Goal: Find specific fact: Find contact information

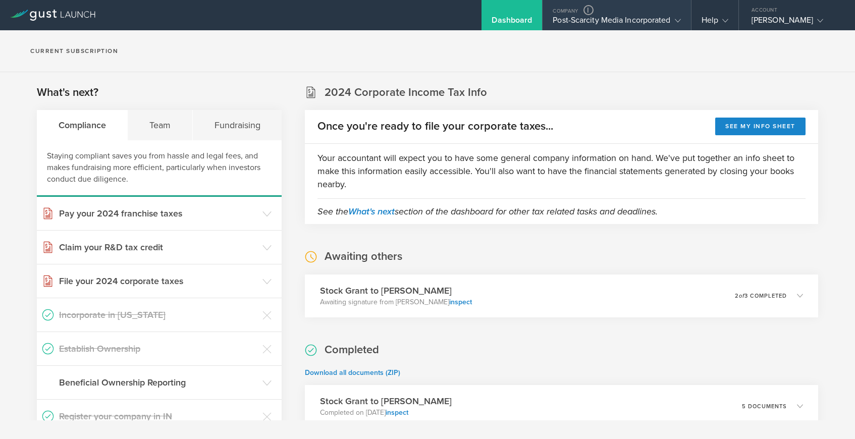
click at [597, 19] on div "Post-Scarcity Media Incorporated" at bounding box center [617, 22] width 128 height 15
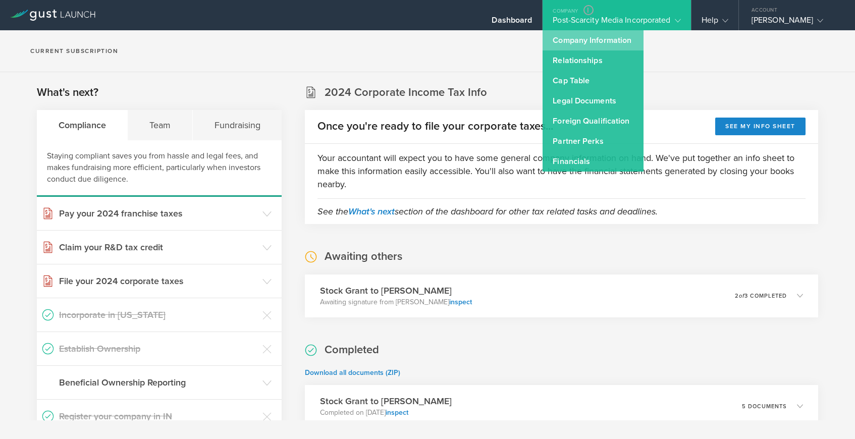
click at [588, 37] on link "Company Information" at bounding box center [593, 40] width 101 height 20
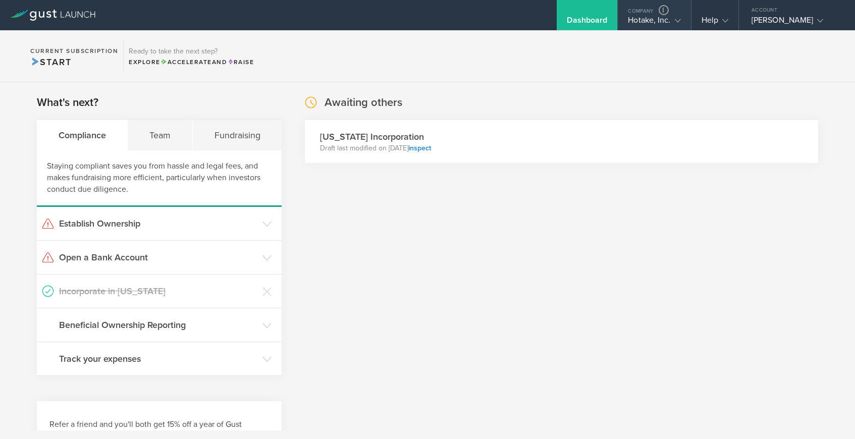
click at [645, 23] on div "Hotake, Inc." at bounding box center [654, 22] width 53 height 15
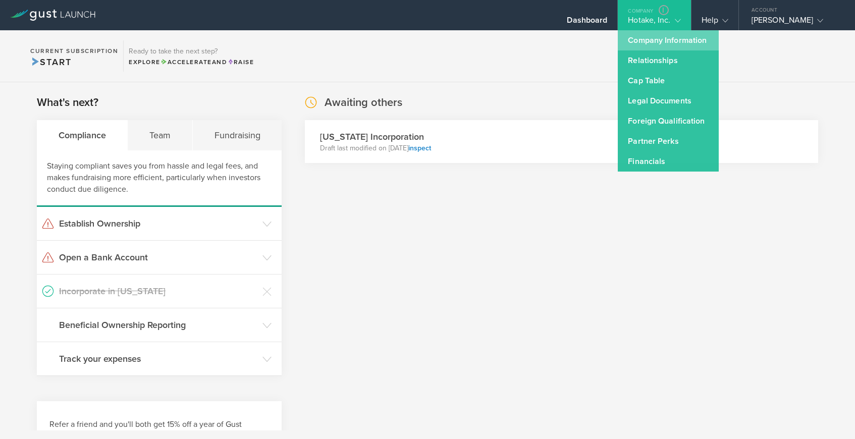
click at [645, 36] on link "Company Information" at bounding box center [668, 40] width 101 height 20
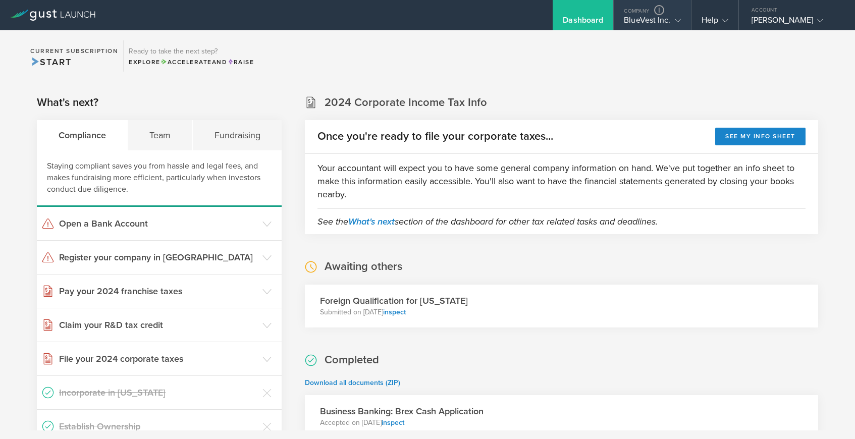
click at [627, 23] on div "BlueVest Inc." at bounding box center [652, 22] width 57 height 15
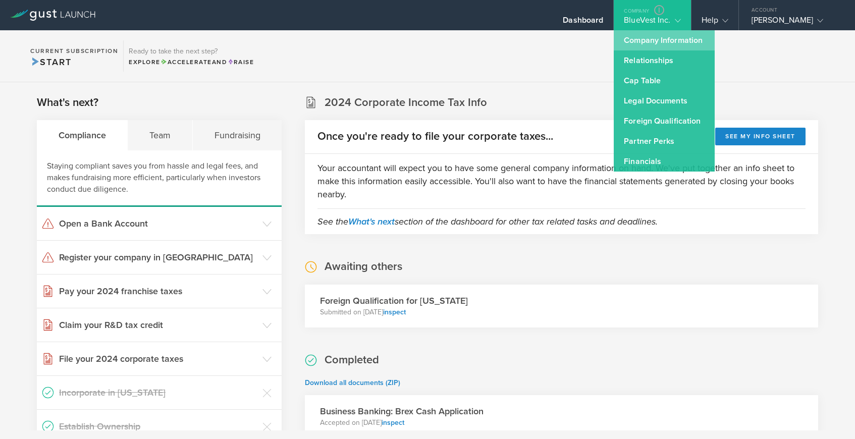
click at [626, 43] on link "Company Information" at bounding box center [664, 40] width 101 height 20
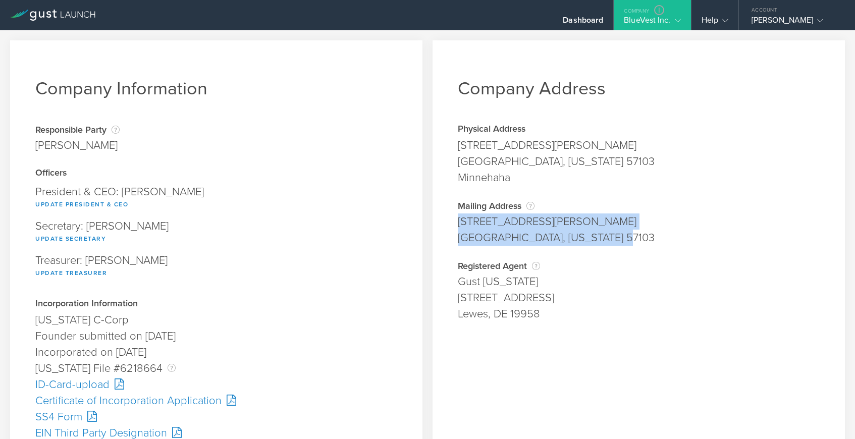
drag, startPoint x: 458, startPoint y: 219, endPoint x: 630, endPoint y: 232, distance: 172.2
click at [630, 232] on span "101 S. Reid Street, Suite 307 Sioux Falls, South Dakota 57103" at bounding box center [639, 230] width 362 height 32
copy span "101 S. Reid Street, Suite 307 Sioux Falls, South Dakota 57103"
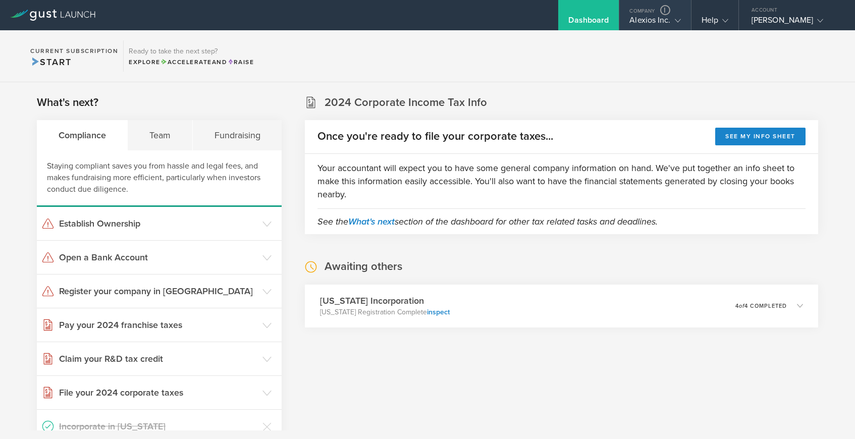
click at [657, 21] on div "Alexios Inc." at bounding box center [655, 22] width 51 height 15
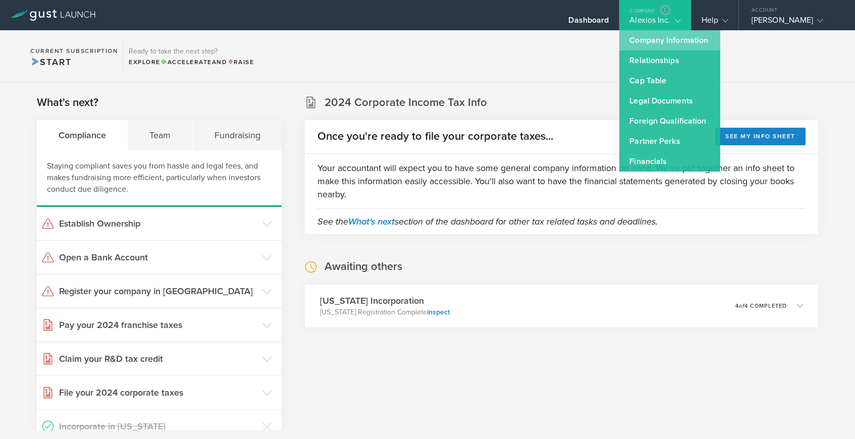
click at [656, 39] on link "Company Information" at bounding box center [669, 40] width 101 height 20
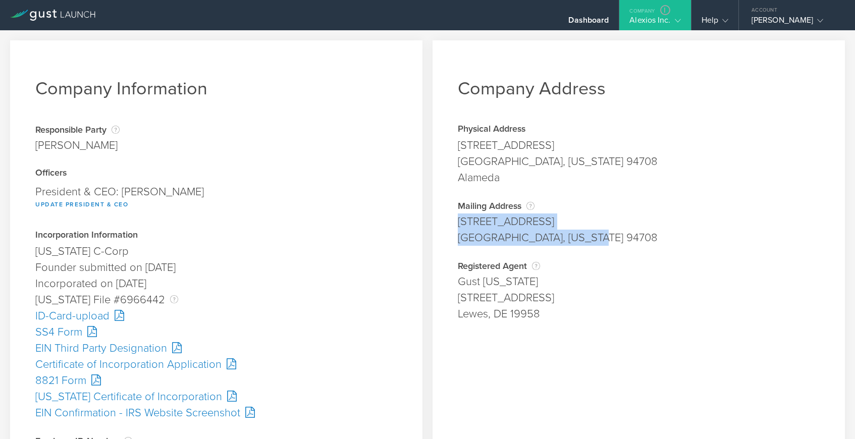
drag, startPoint x: 459, startPoint y: 221, endPoint x: 592, endPoint y: 245, distance: 134.9
click at [592, 245] on span "[STREET_ADDRESS][US_STATE]" at bounding box center [639, 230] width 362 height 32
copy span "[STREET_ADDRESS][US_STATE]"
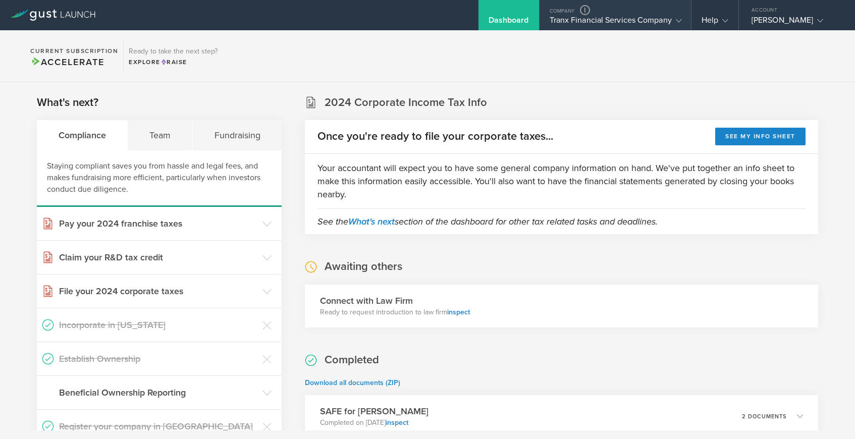
click at [624, 20] on div "Tranx Financial Services Company" at bounding box center [615, 22] width 131 height 15
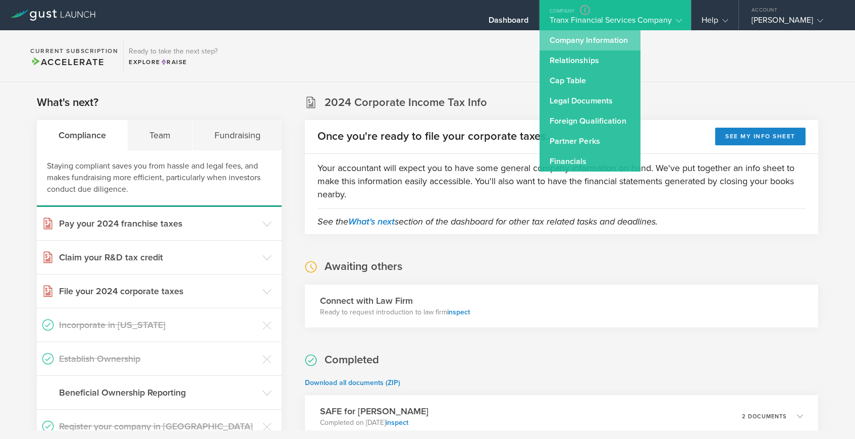
click at [621, 37] on link "Company Information" at bounding box center [590, 40] width 101 height 20
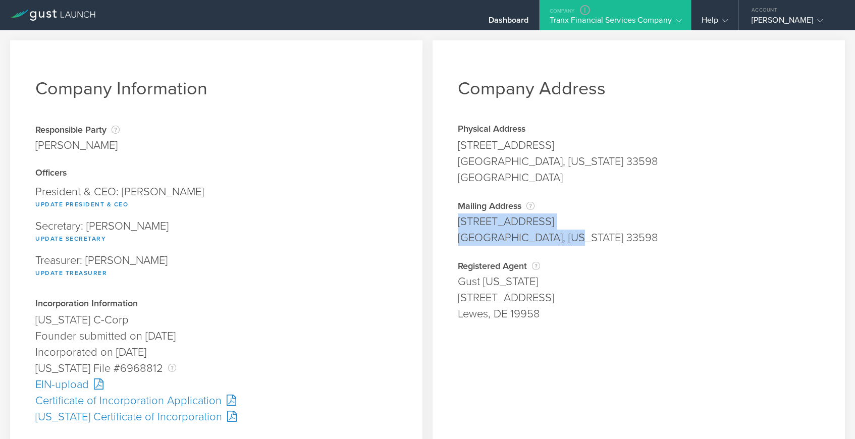
drag, startPoint x: 457, startPoint y: 221, endPoint x: 576, endPoint y: 237, distance: 119.7
click at [576, 237] on div "Company Address Physical Address 14719 Crescent Rock Dr Wimauma, Florida 33598 …" at bounding box center [639, 378] width 412 height 677
copy span "14719 Crescent Rock Dr Wimauma, Florida 33598"
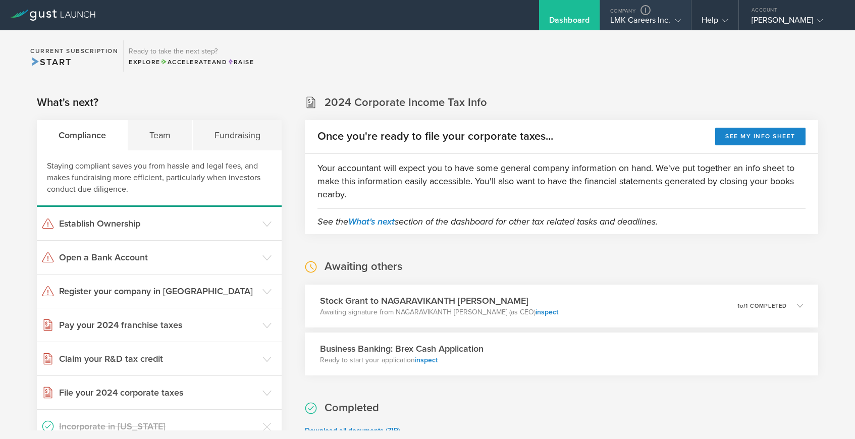
click at [627, 23] on div "LMK Careers Inc." at bounding box center [645, 22] width 71 height 15
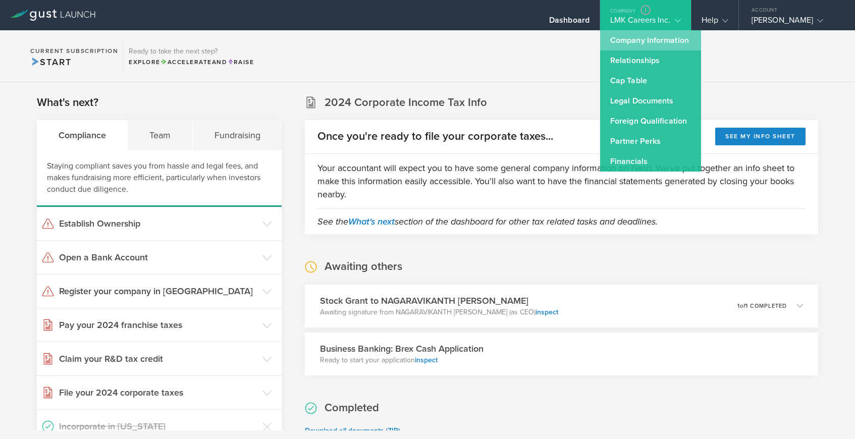
click at [627, 33] on link "Company Information" at bounding box center [650, 40] width 101 height 20
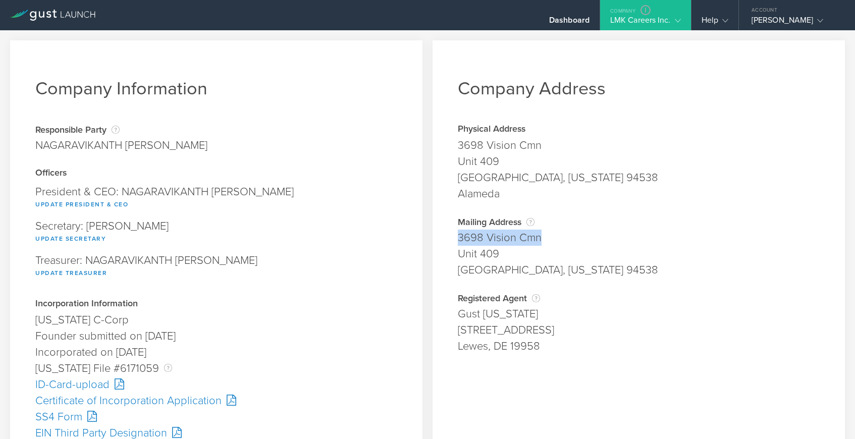
drag, startPoint x: 460, startPoint y: 237, endPoint x: 550, endPoint y: 237, distance: 90.4
click at [550, 237] on div "3698 Vision Cmn" at bounding box center [639, 238] width 362 height 16
copy div "3698 Vision Cmn"
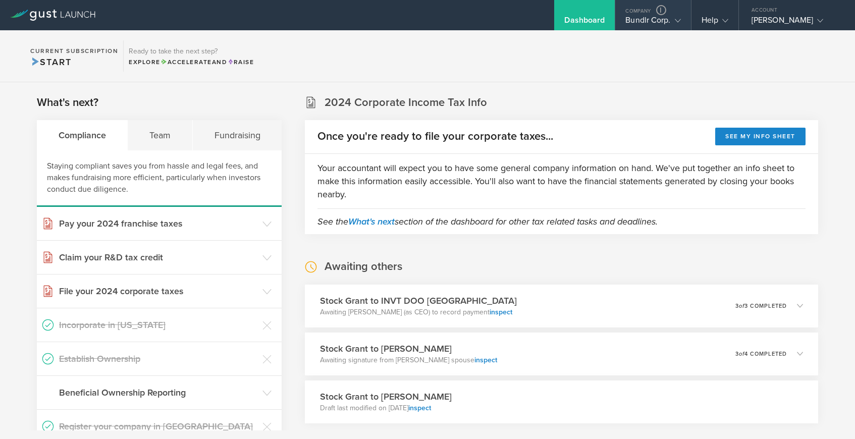
click at [632, 20] on div "Bundlr Corp." at bounding box center [653, 22] width 55 height 15
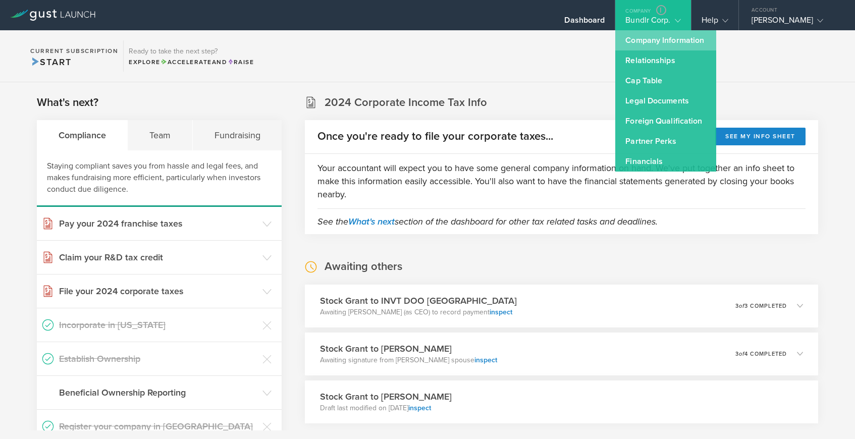
click at [633, 39] on link "Company Information" at bounding box center [665, 40] width 101 height 20
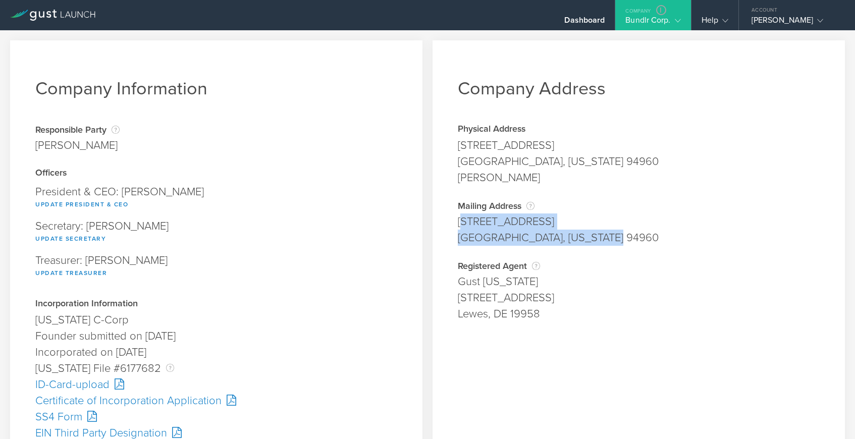
drag, startPoint x: 461, startPoint y: 220, endPoint x: 624, endPoint y: 239, distance: 164.2
click at [624, 239] on span "[STREET_ADDRESS][US_STATE]" at bounding box center [639, 230] width 362 height 32
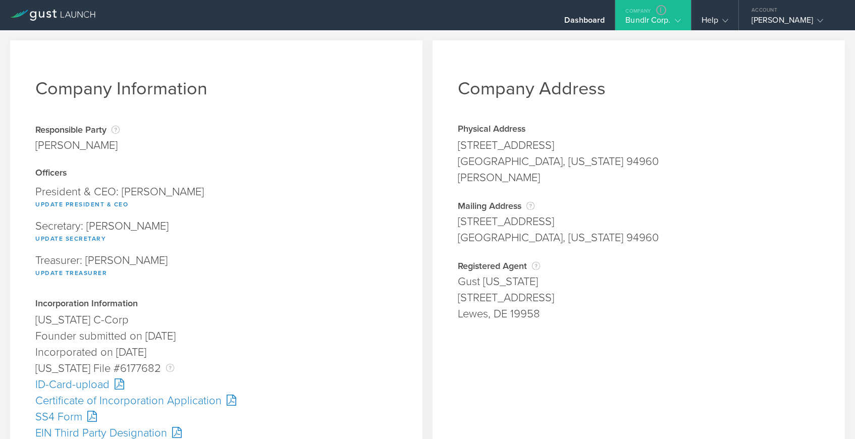
click at [459, 220] on div "[STREET_ADDRESS]" at bounding box center [639, 222] width 362 height 16
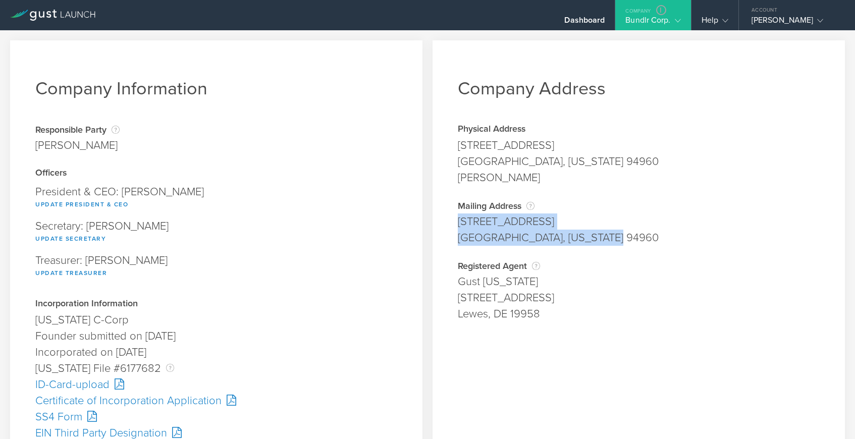
drag, startPoint x: 459, startPoint y: 220, endPoint x: 587, endPoint y: 235, distance: 128.2
click at [587, 235] on span "[STREET_ADDRESS][US_STATE]" at bounding box center [639, 230] width 362 height 32
copy span "[STREET_ADDRESS][US_STATE]"
